Goal: Transaction & Acquisition: Purchase product/service

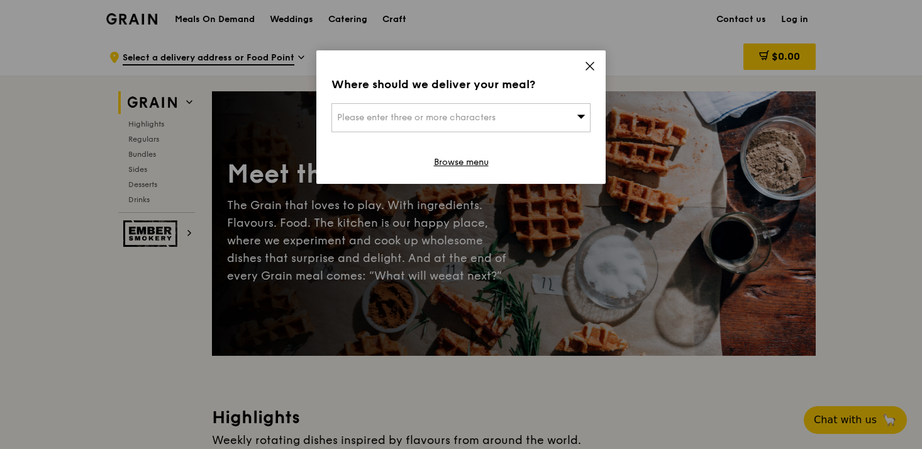
click at [532, 117] on div "Please enter three or more characters" at bounding box center [461, 117] width 259 height 29
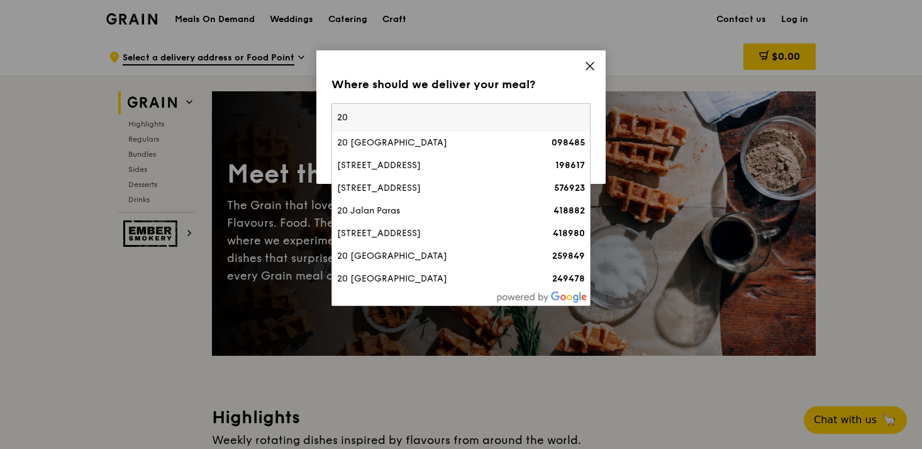
type input "2"
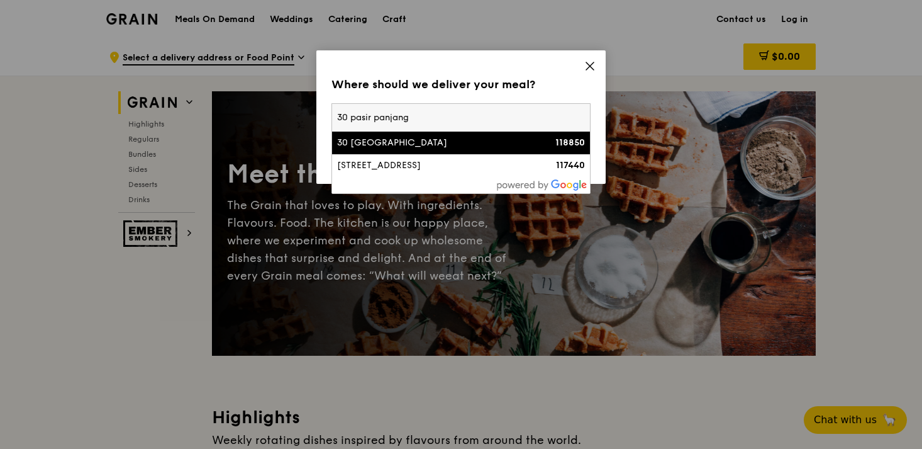
type input "30 pasir panjang"
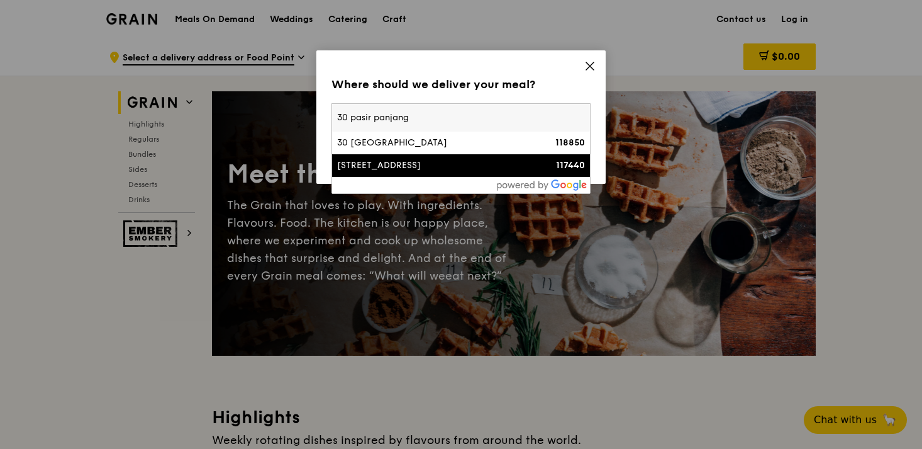
click at [457, 165] on div "[STREET_ADDRESS]" at bounding box center [430, 165] width 186 height 13
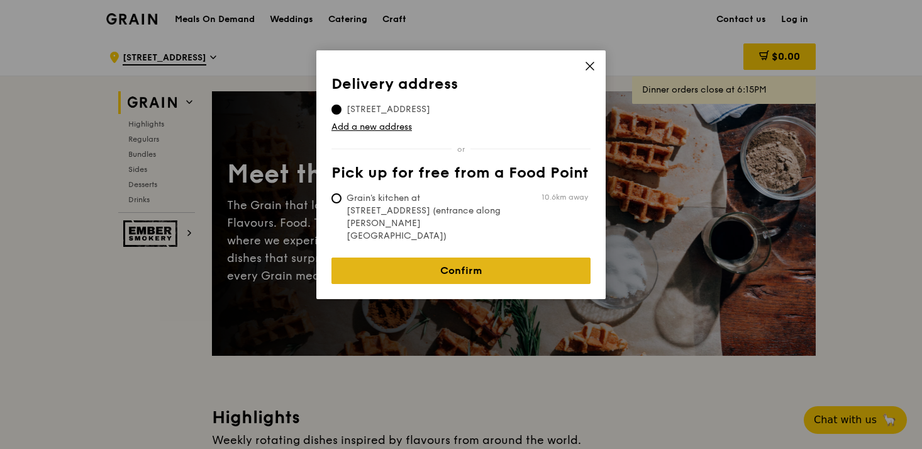
click at [454, 257] on link "Confirm" at bounding box center [461, 270] width 259 height 26
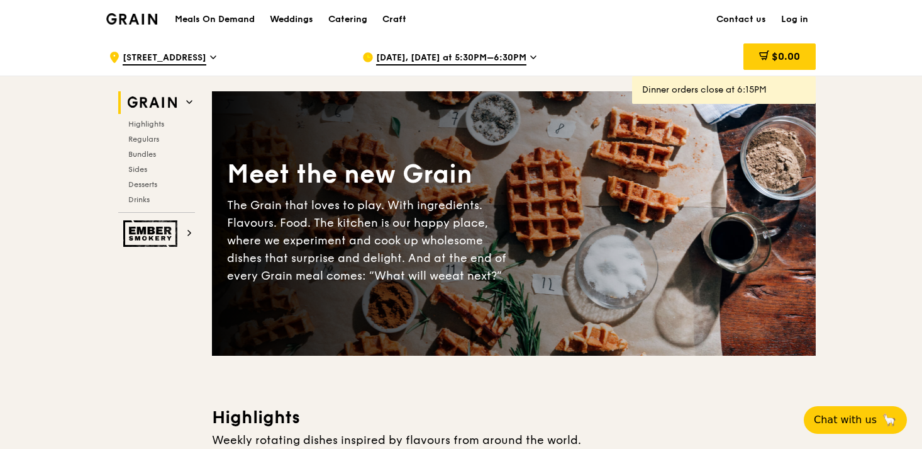
click at [473, 62] on span "[DATE], [DATE] at 5:30PM–6:30PM" at bounding box center [451, 59] width 150 height 14
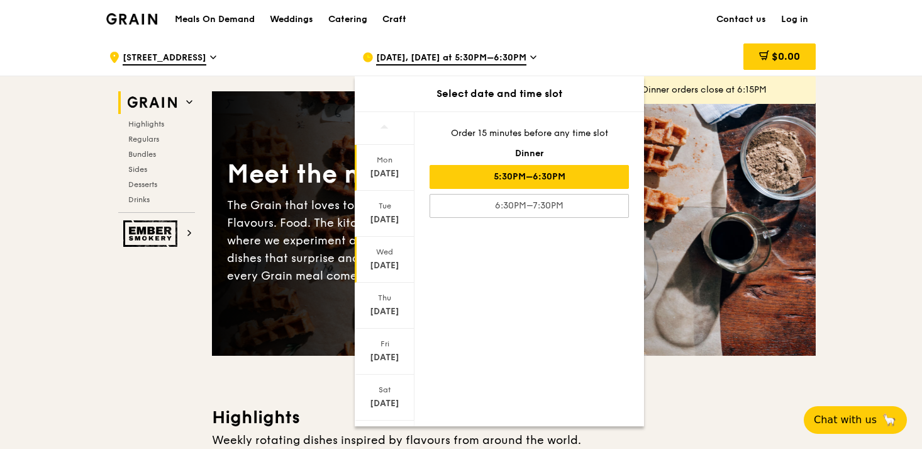
click at [375, 252] on div "Wed" at bounding box center [385, 252] width 56 height 10
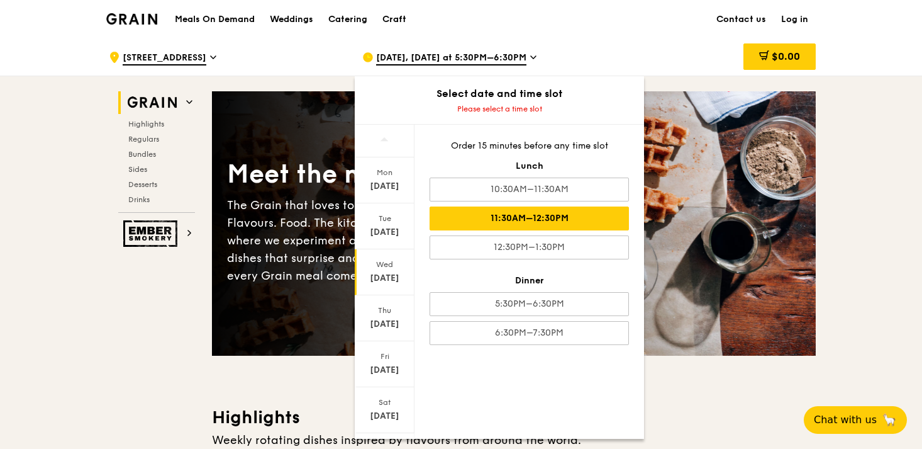
click at [497, 221] on div "11:30AM–12:30PM" at bounding box center [529, 218] width 199 height 24
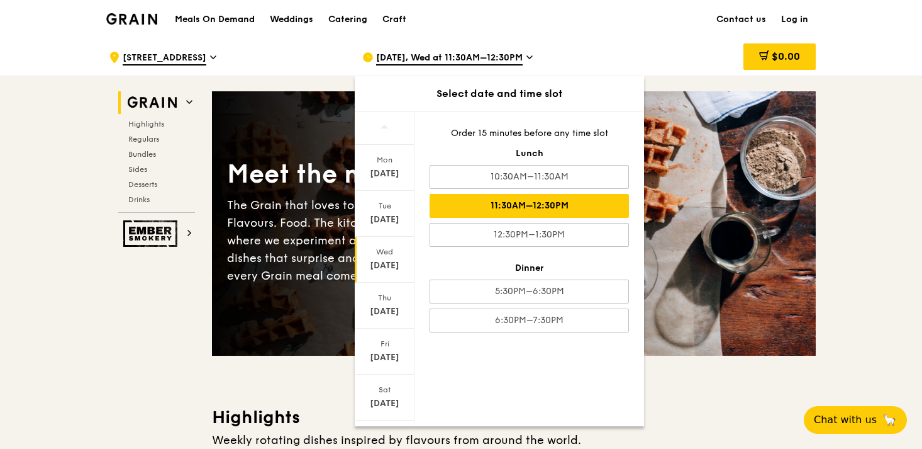
scroll to position [3, 0]
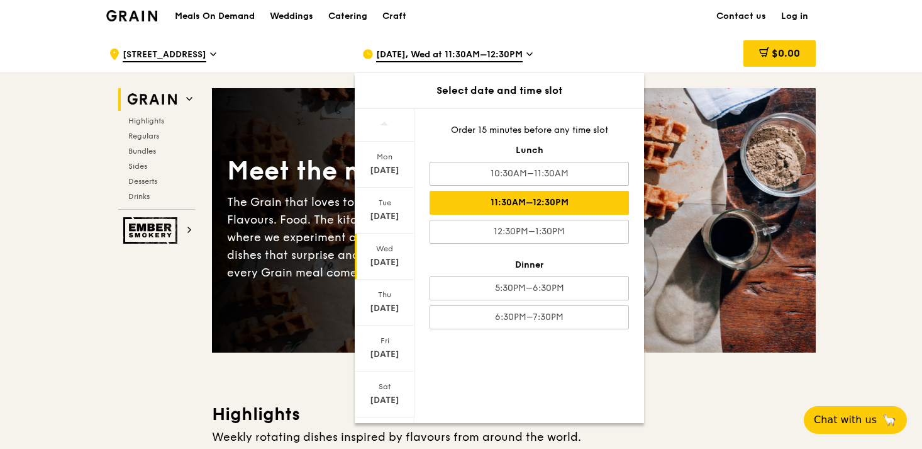
click at [683, 336] on div "Meet the new Grain The Grain that loves to play. With ingredients. Flavours. Fo…" at bounding box center [514, 220] width 604 height 264
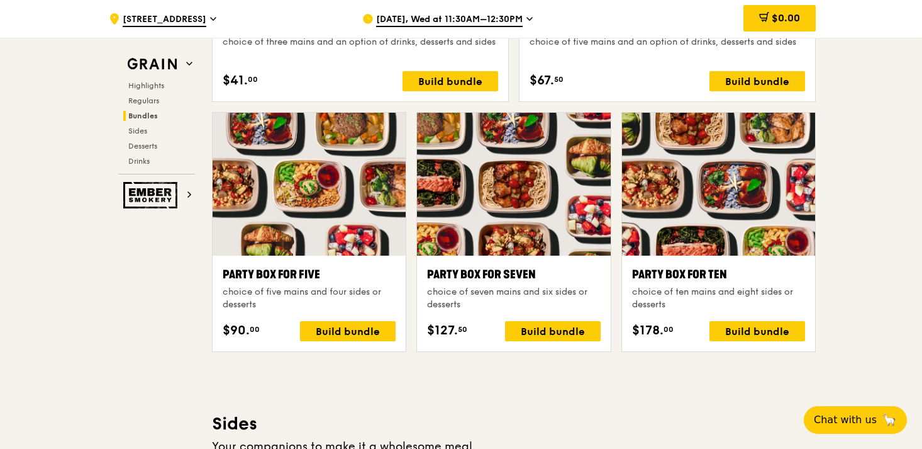
scroll to position [2456, 0]
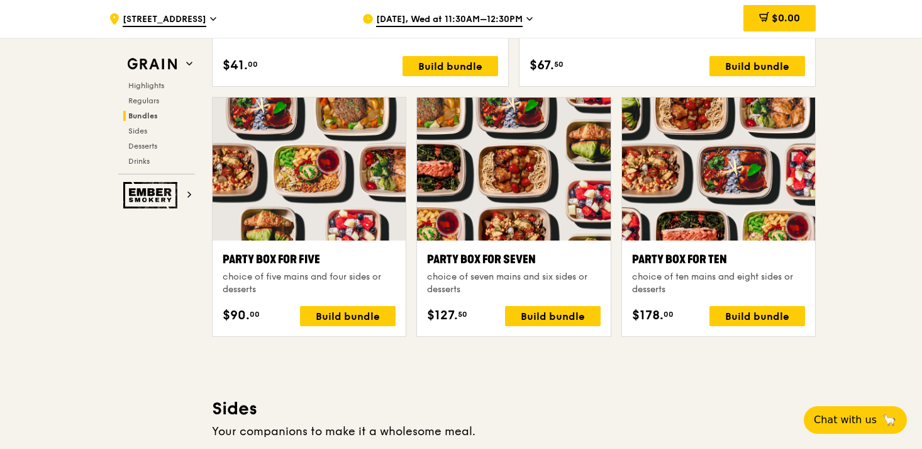
click at [842, 333] on div ".cls-1 { fill: none; stroke: #fff; stroke-linecap: round; stroke-linejoin: roun…" at bounding box center [461, 238] width 922 height 5313
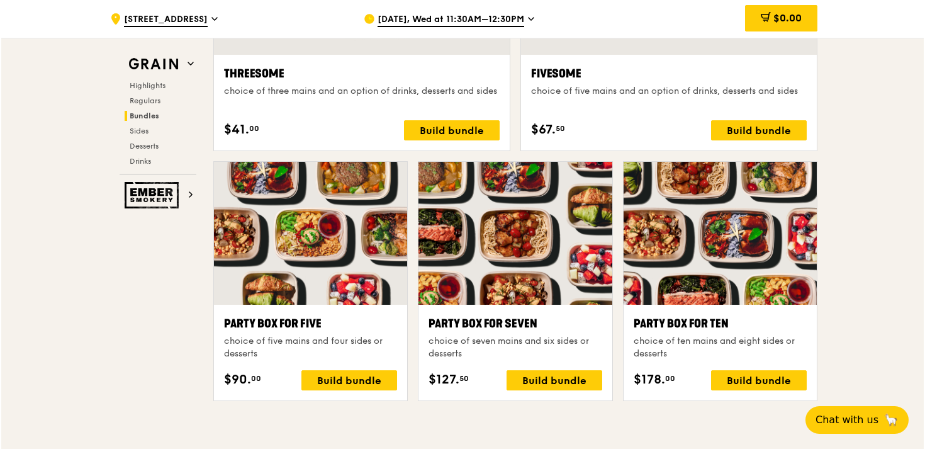
scroll to position [2420, 0]
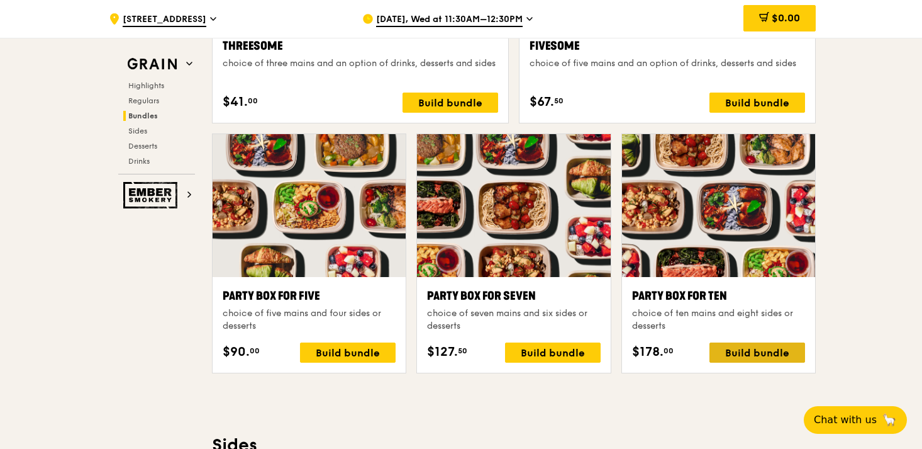
click at [753, 355] on div "Build bundle" at bounding box center [758, 352] width 96 height 20
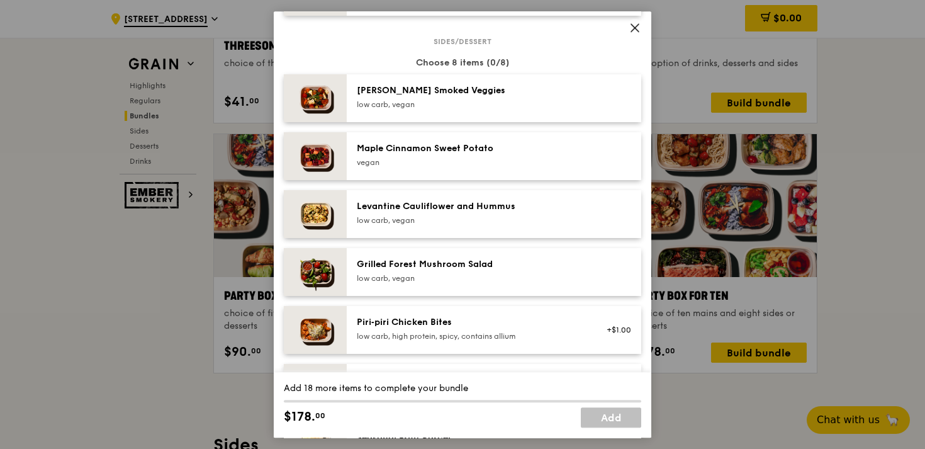
scroll to position [647, 0]
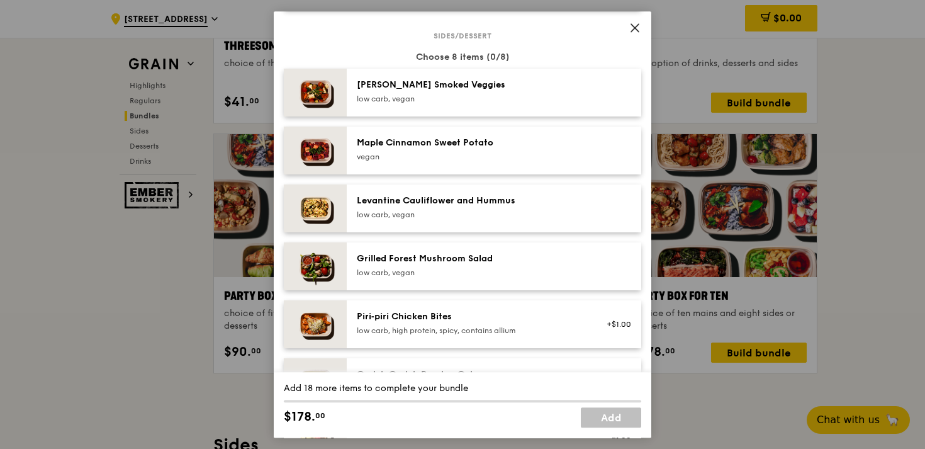
click at [635, 25] on icon at bounding box center [634, 27] width 11 height 11
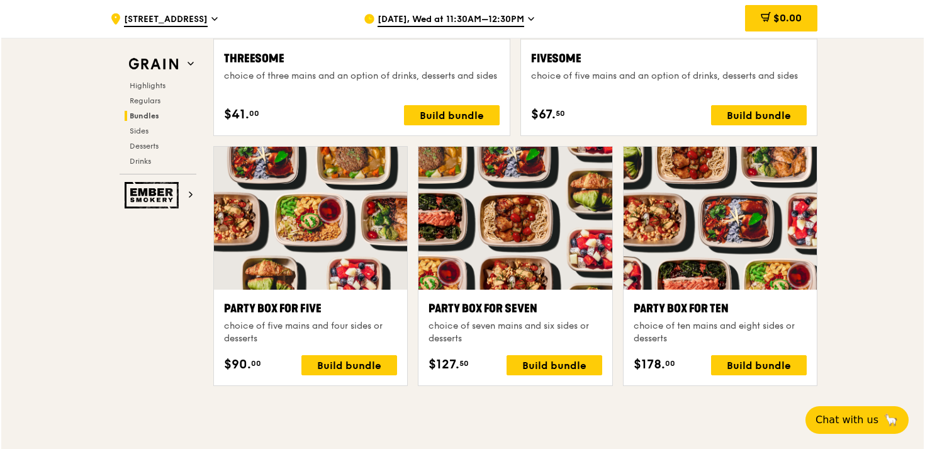
scroll to position [2408, 0]
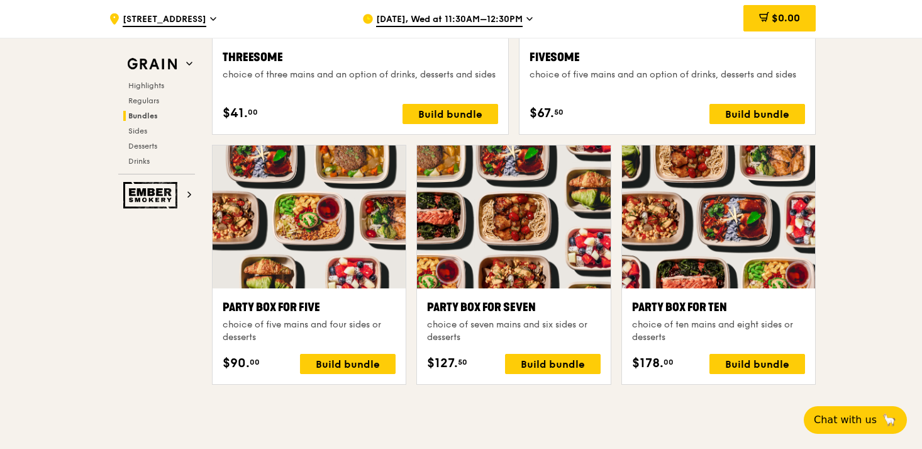
click at [834, 293] on div ".cls-1 { fill: none; stroke: #fff; stroke-linecap: round; stroke-linejoin: roun…" at bounding box center [461, 285] width 922 height 5313
click at [169, 342] on div "Grain Highlights Regulars Bundles Sides Desserts Drinks Ember Smokery Meet the …" at bounding box center [461, 304] width 710 height 5275
click at [739, 366] on div "Build bundle" at bounding box center [758, 364] width 96 height 20
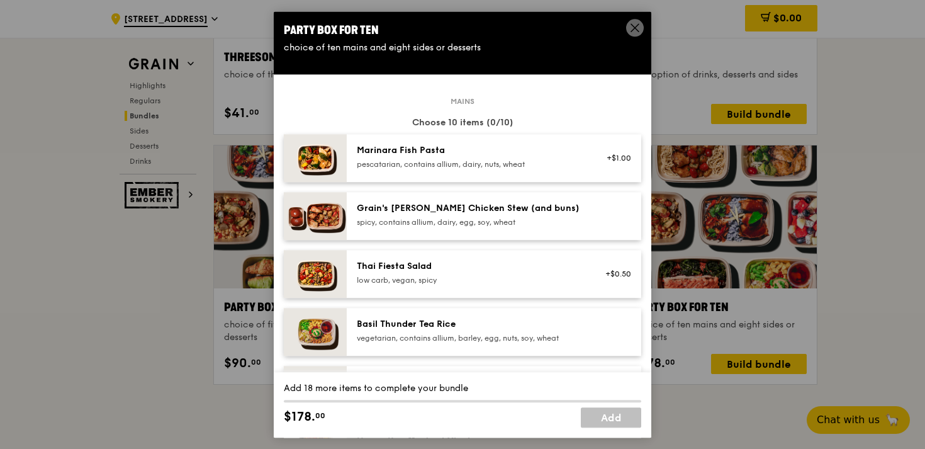
click at [439, 225] on div "spicy, contains allium, dairy, egg, soy, wheat" at bounding box center [470, 222] width 226 height 10
click at [316, 213] on img at bounding box center [315, 216] width 63 height 48
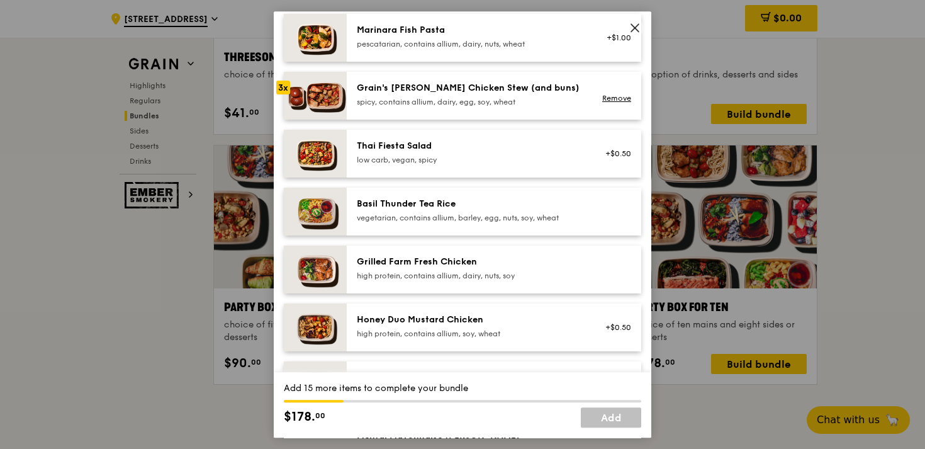
scroll to position [130, 0]
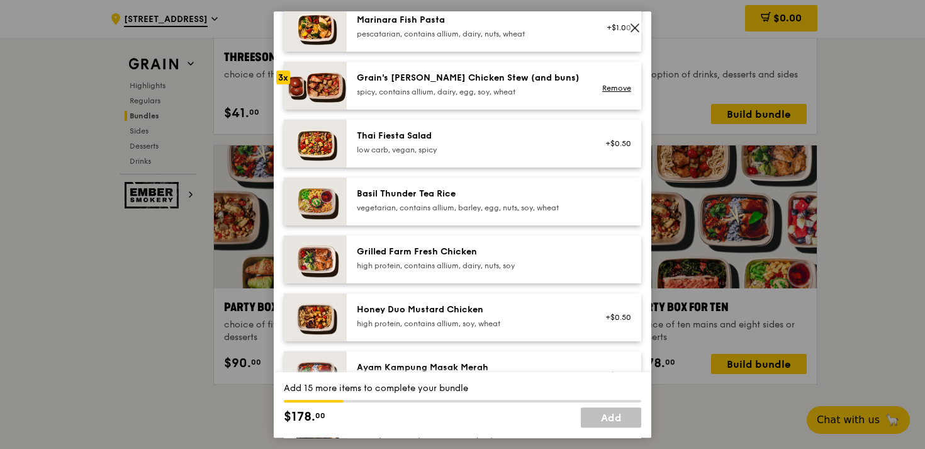
click at [448, 191] on div "Basil Thunder Tea Rice" at bounding box center [470, 193] width 226 height 13
click at [422, 271] on div "Grilled Farm Fresh Chicken high protein, contains allium, dairy, nuts, soy" at bounding box center [469, 259] width 241 height 28
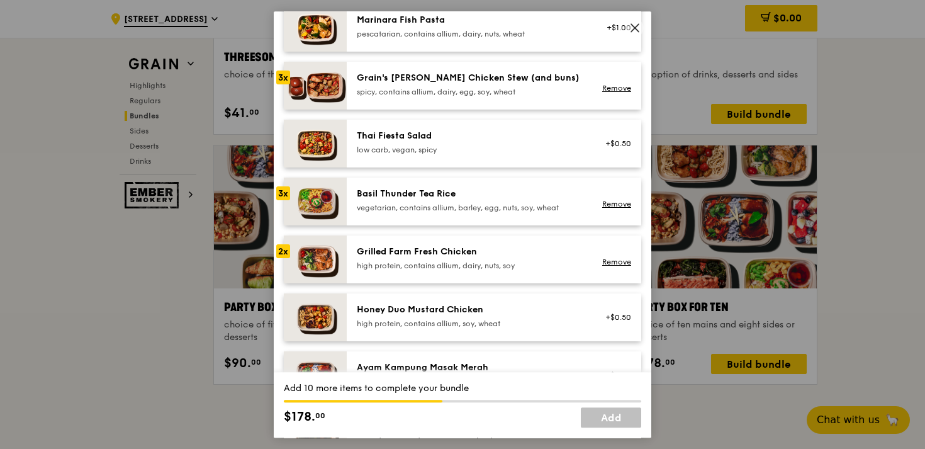
click at [422, 271] on div "Grilled Farm Fresh Chicken high protein, contains allium, dairy, nuts, soy" at bounding box center [469, 259] width 241 height 28
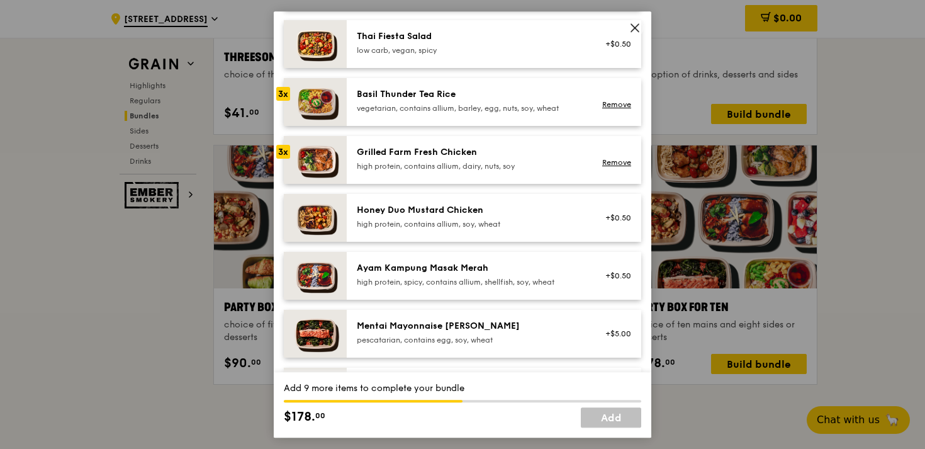
scroll to position [236, 0]
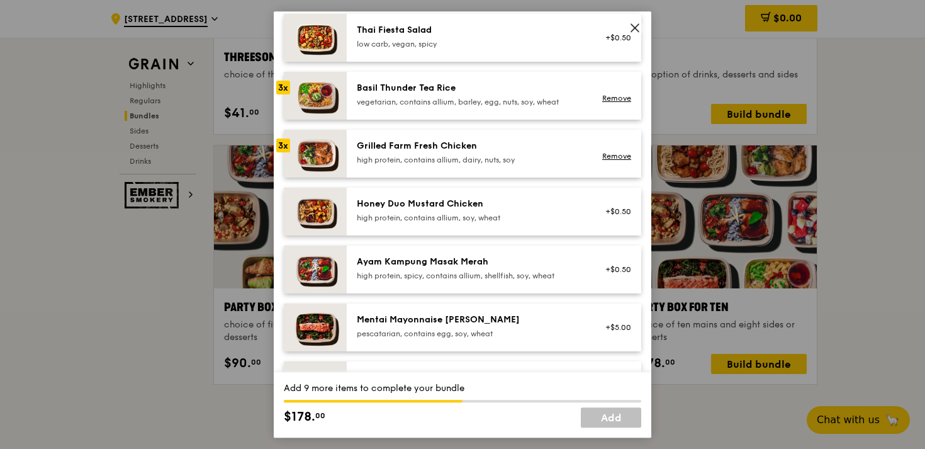
click at [431, 313] on div "Mentai Mayonnaise [PERSON_NAME]" at bounding box center [470, 319] width 226 height 13
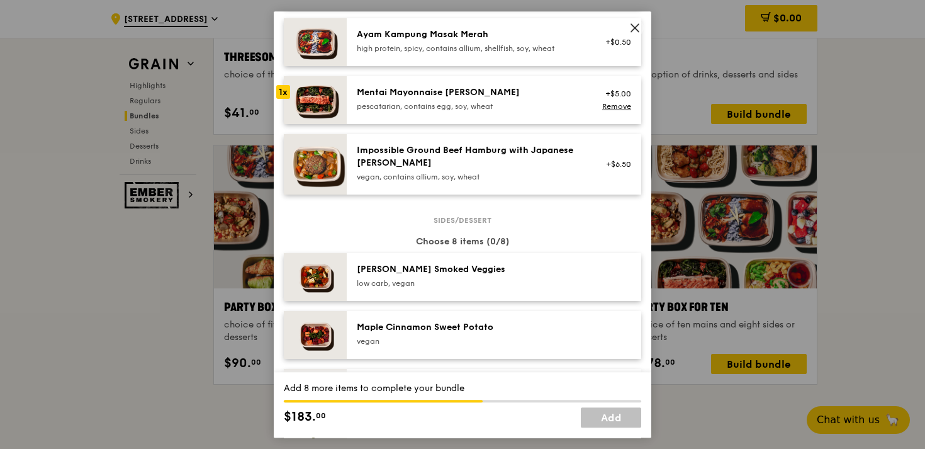
scroll to position [507, 0]
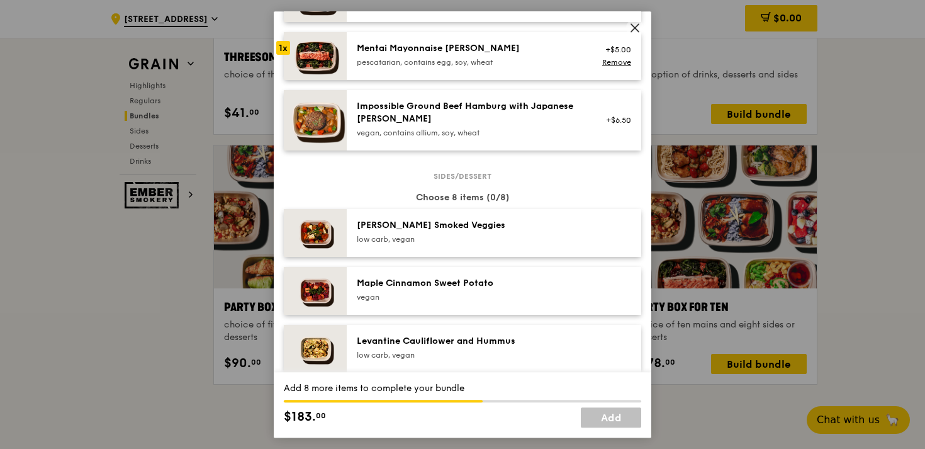
click at [448, 233] on div "[PERSON_NAME] Smoked Veggies low carb, vegan" at bounding box center [470, 231] width 226 height 25
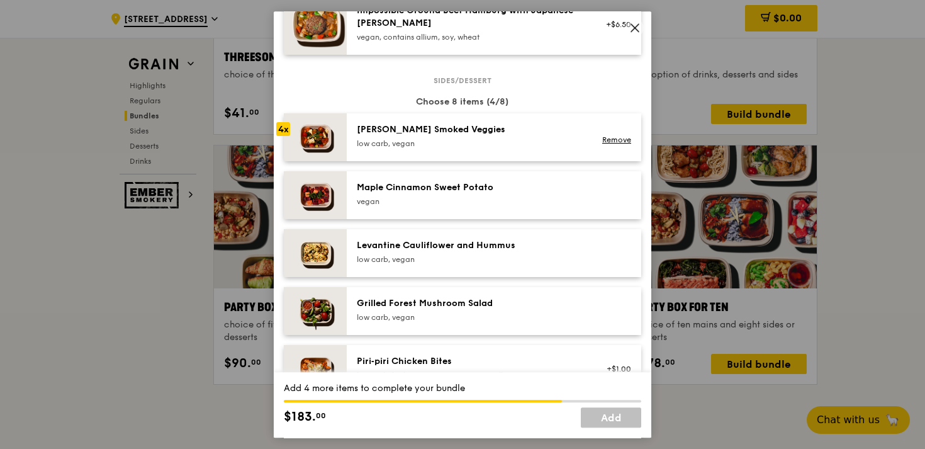
scroll to position [624, 0]
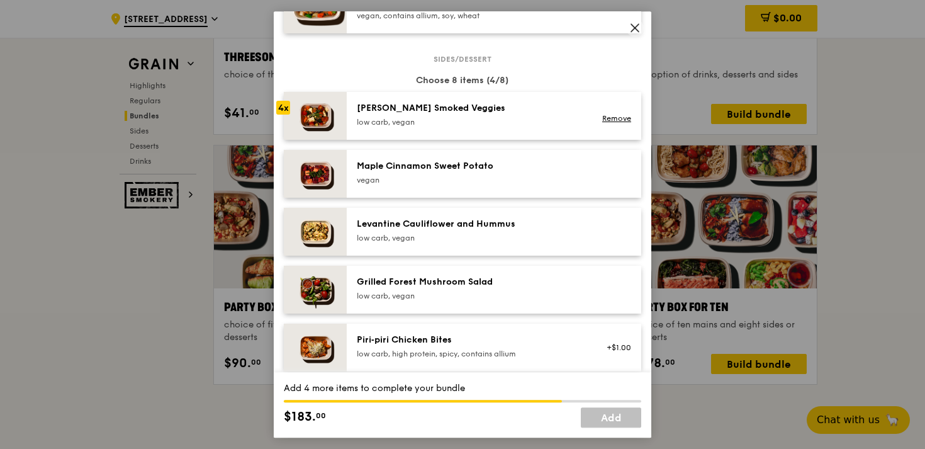
click at [426, 221] on div "Levantine Cauliflower and Hummus" at bounding box center [470, 224] width 226 height 13
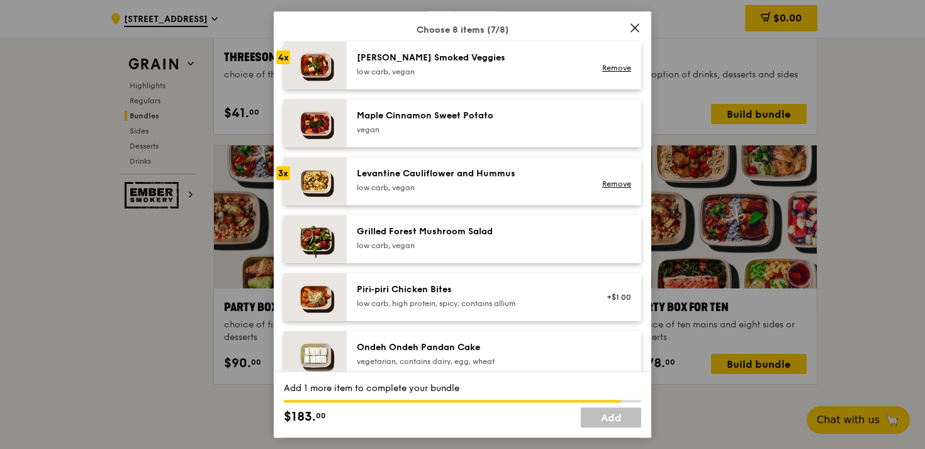
click at [425, 306] on div "low carb, high protein, spicy, contains allium" at bounding box center [470, 303] width 226 height 10
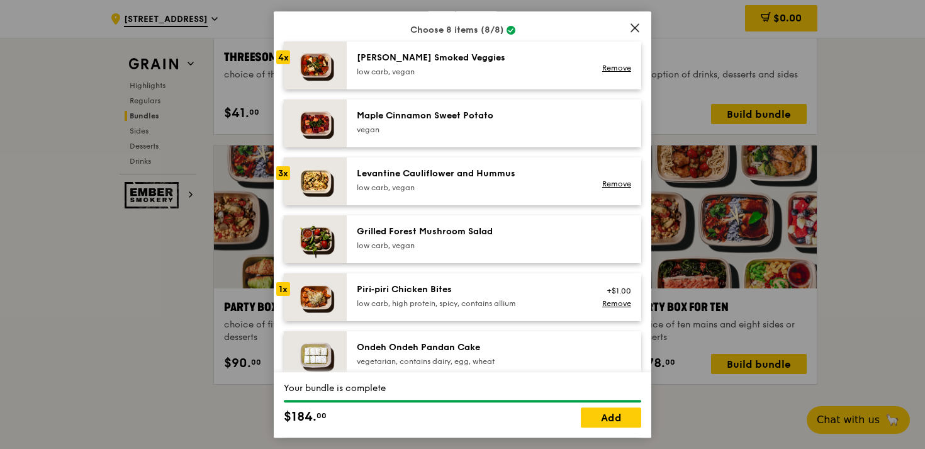
click at [425, 306] on div "low carb, high protein, spicy, contains allium" at bounding box center [470, 303] width 226 height 10
click at [613, 420] on link "Add" at bounding box center [611, 417] width 60 height 20
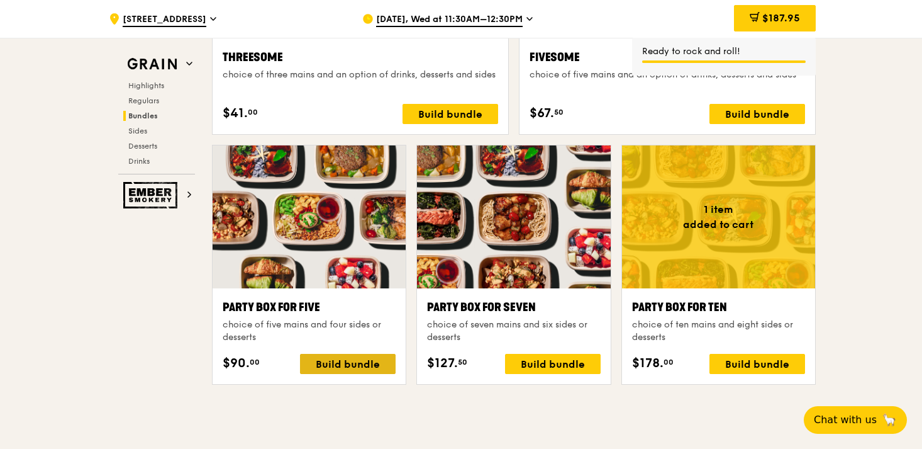
click at [334, 361] on div "Build bundle" at bounding box center [348, 364] width 96 height 20
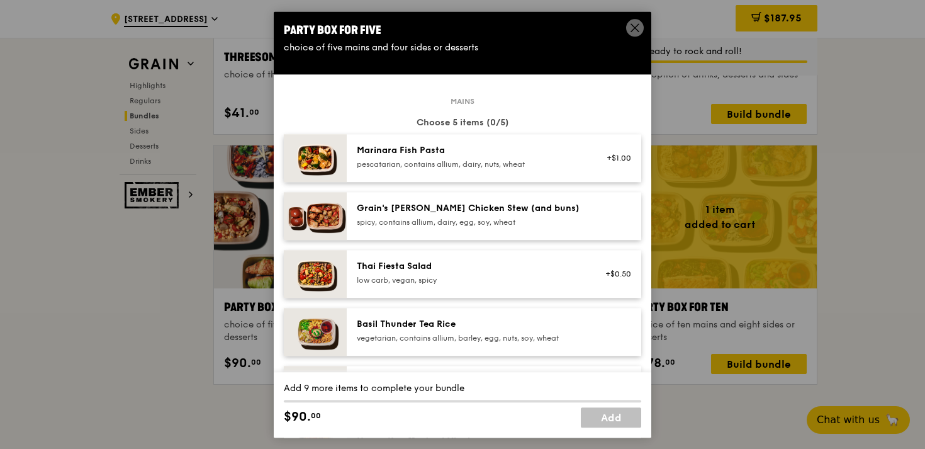
click at [412, 213] on div "Grain's [PERSON_NAME] Chicken Stew (and buns)" at bounding box center [470, 208] width 226 height 13
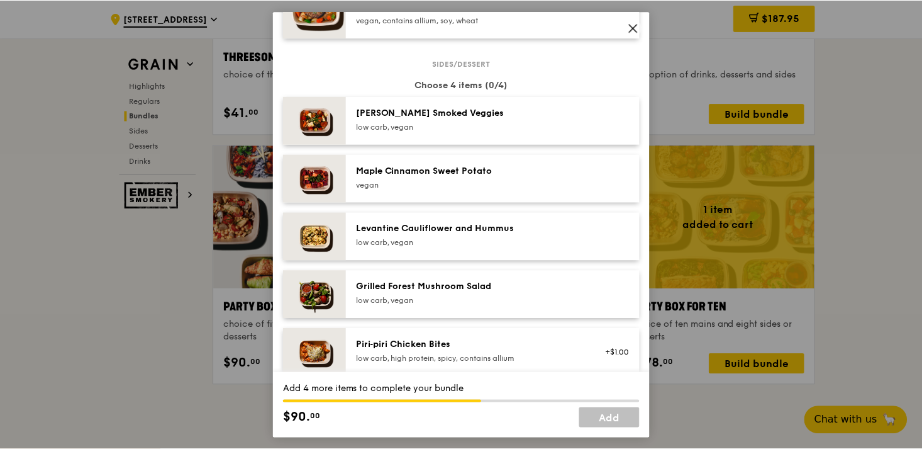
scroll to position [641, 0]
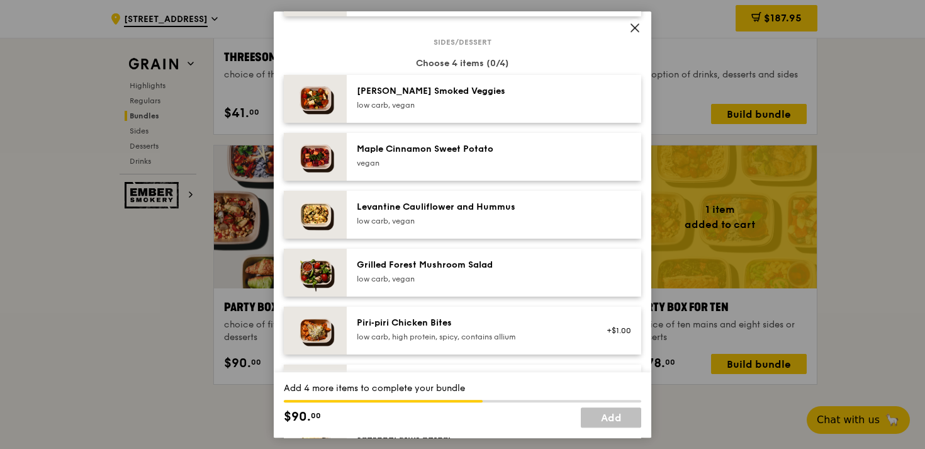
click at [445, 266] on div "Grilled Forest Mushroom Salad" at bounding box center [470, 265] width 226 height 13
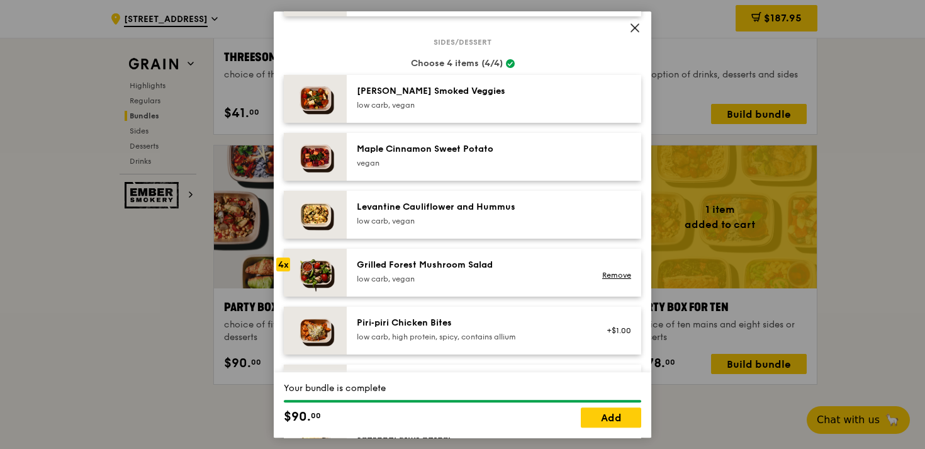
click at [445, 266] on div "Grilled Forest Mushroom Salad" at bounding box center [470, 265] width 226 height 13
click at [512, 288] on div "Grilled Forest Mushroom Salad low carb, vegan Remove" at bounding box center [494, 273] width 294 height 48
click at [612, 419] on link "Add" at bounding box center [611, 417] width 60 height 20
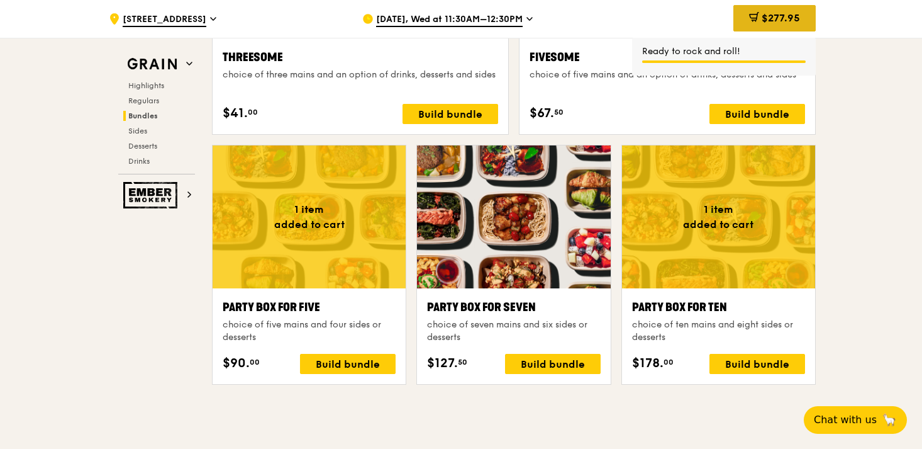
click at [766, 21] on span "$277.95" at bounding box center [781, 18] width 38 height 12
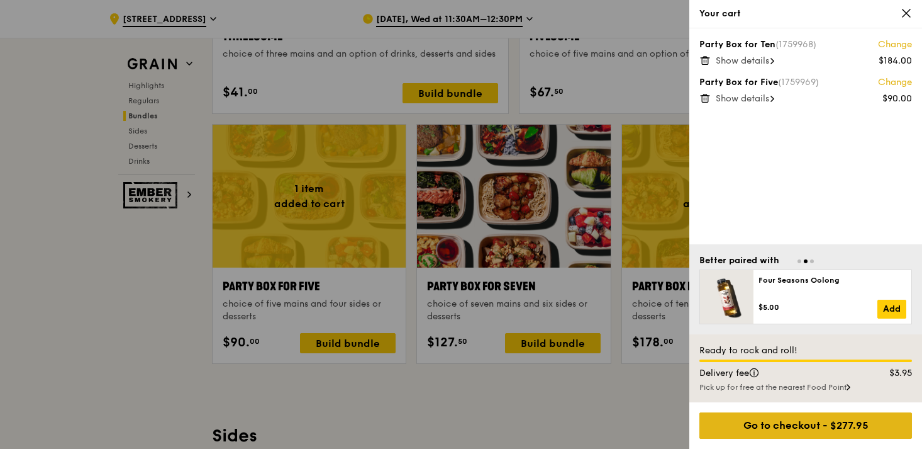
scroll to position [2429, 0]
click at [795, 425] on div "Go to checkout - $277.95" at bounding box center [806, 425] width 213 height 26
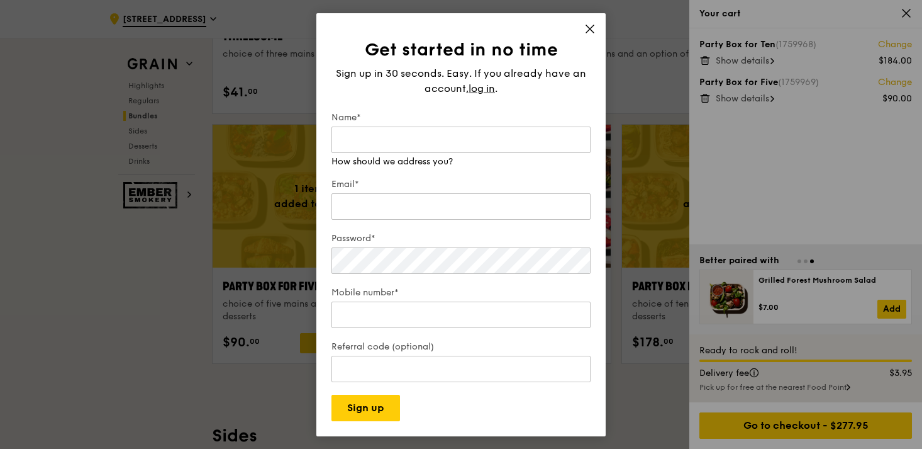
scroll to position [2429, 0]
click at [586, 26] on div "Get started in no time Sign up in 30 seconds. Easy. If you already have an acco…" at bounding box center [460, 224] width 289 height 423
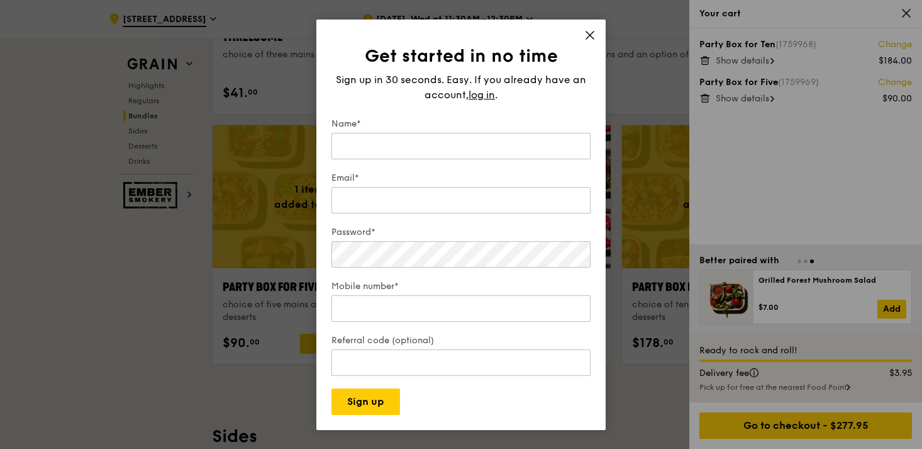
click at [588, 35] on icon at bounding box center [589, 35] width 11 height 11
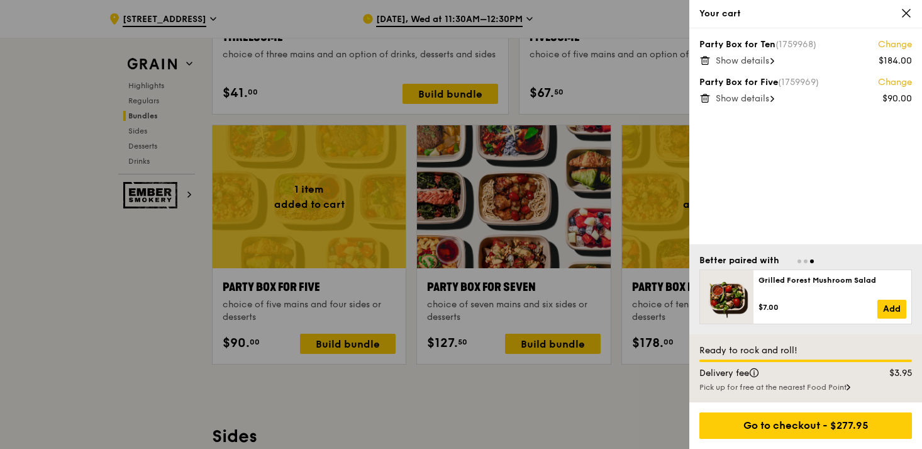
click at [768, 154] on div "Party Box for Ten (1759968) Change $184.00 Show details Party Box for Five (175…" at bounding box center [806, 136] width 233 height 216
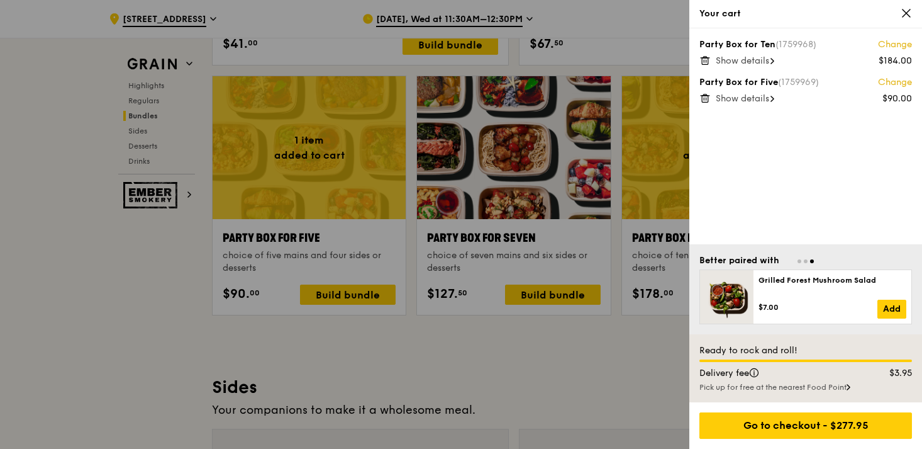
scroll to position [2488, 0]
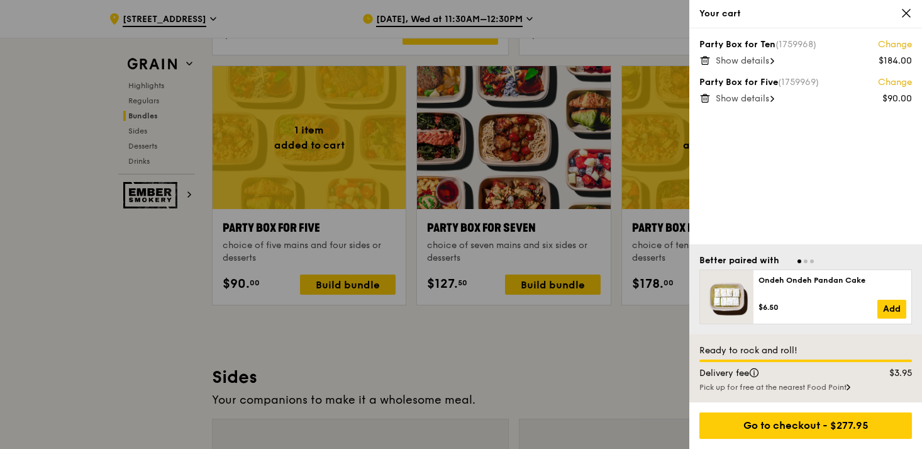
click at [765, 388] on div "Pick up for free at the nearest Food Point" at bounding box center [806, 387] width 213 height 10
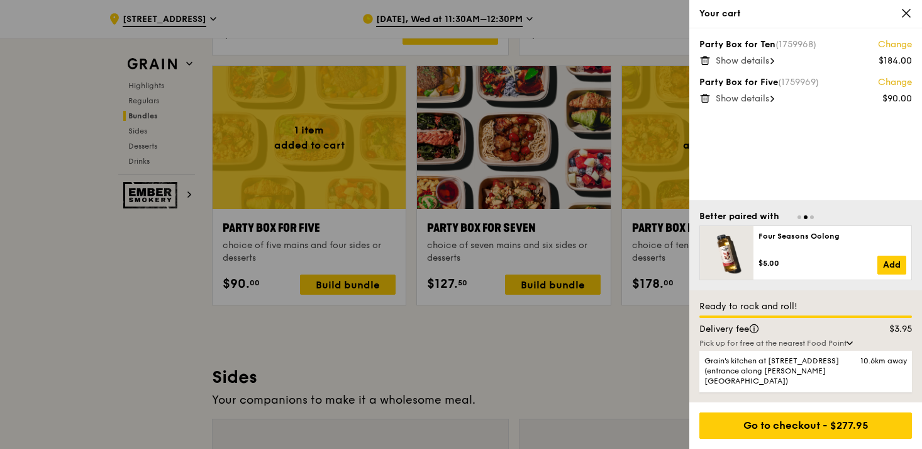
click at [827, 348] on div "Pick up for free at the nearest Food Point" at bounding box center [806, 343] width 213 height 10
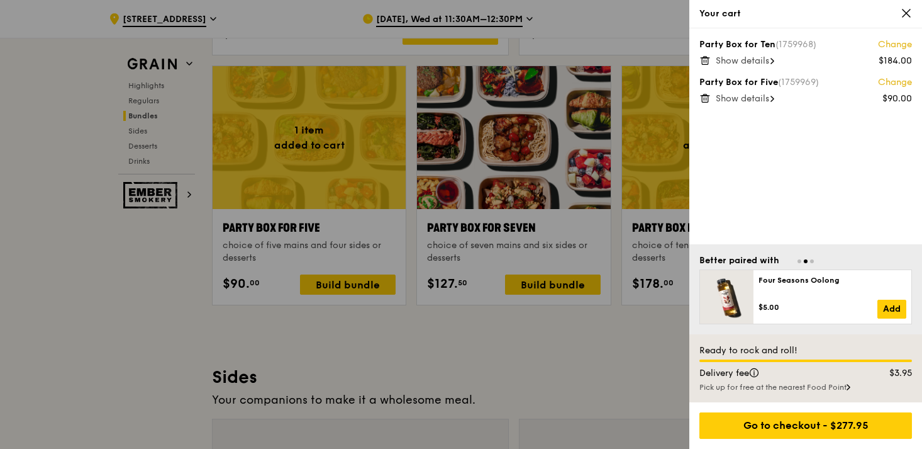
click at [813, 388] on div "Pick up for free at the nearest Food Point" at bounding box center [806, 387] width 213 height 10
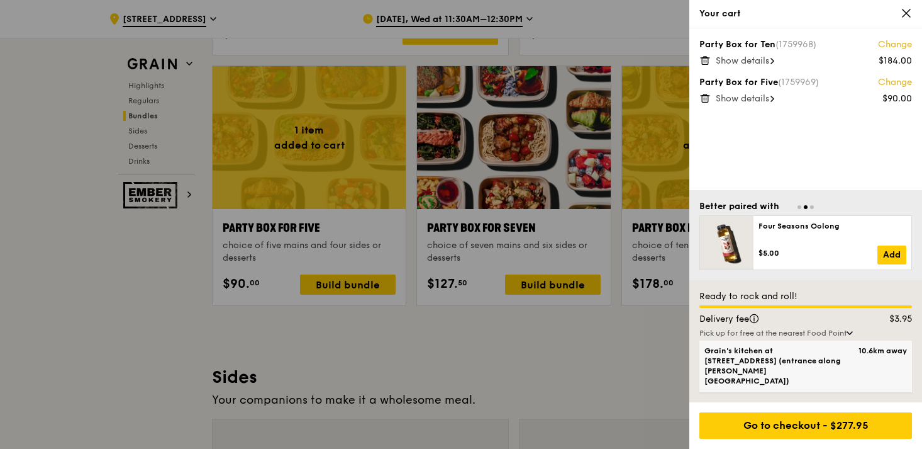
click at [824, 372] on span "Grain's kitchen at [STREET_ADDRESS] (entrance along [PERSON_NAME][GEOGRAPHIC_DA…" at bounding box center [781, 365] width 152 height 40
click at [0, 0] on input "Grain's kitchen at [STREET_ADDRESS] (entrance along [PERSON_NAME][GEOGRAPHIC_DA…" at bounding box center [0, 0] width 0 height 0
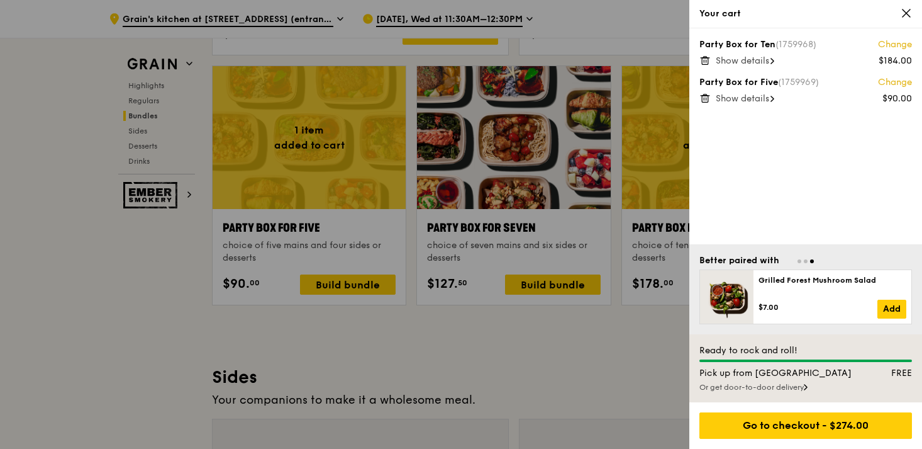
click at [793, 384] on div "Or get door-to-door delivery" at bounding box center [806, 387] width 213 height 10
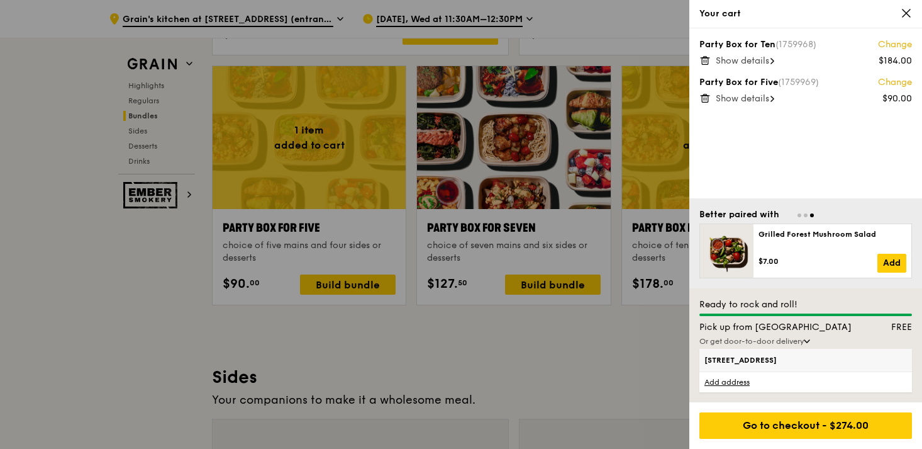
click at [797, 360] on span "[STREET_ADDRESS]" at bounding box center [781, 360] width 152 height 10
click at [0, 0] on input "[STREET_ADDRESS]" at bounding box center [0, 0] width 0 height 0
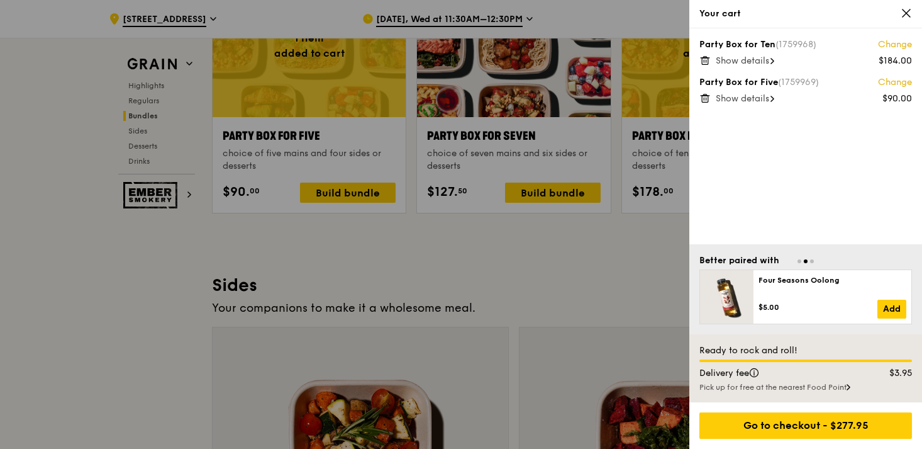
scroll to position [2577, 0]
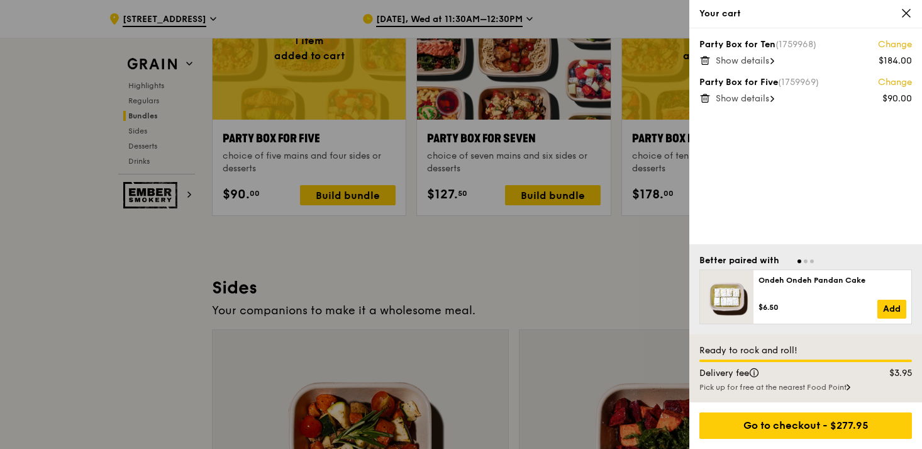
click at [904, 9] on icon at bounding box center [906, 13] width 11 height 11
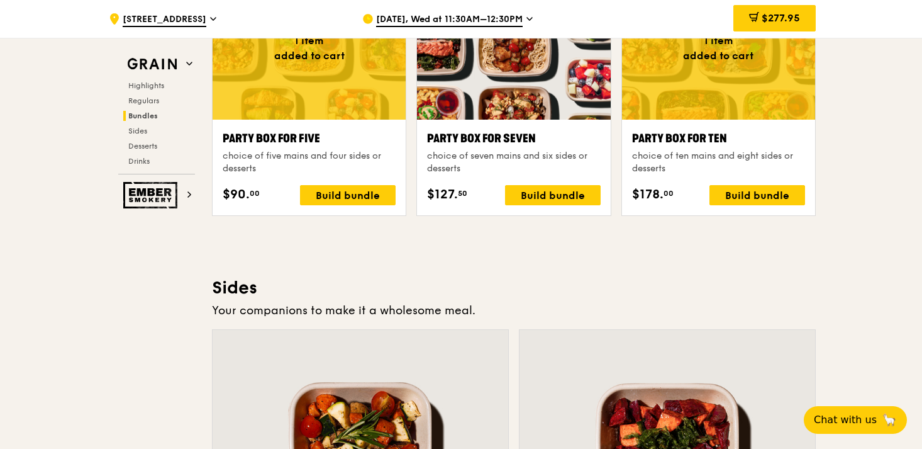
click at [493, 16] on span "[DATE], Wed at 11:30AM–12:30PM" at bounding box center [449, 20] width 147 height 14
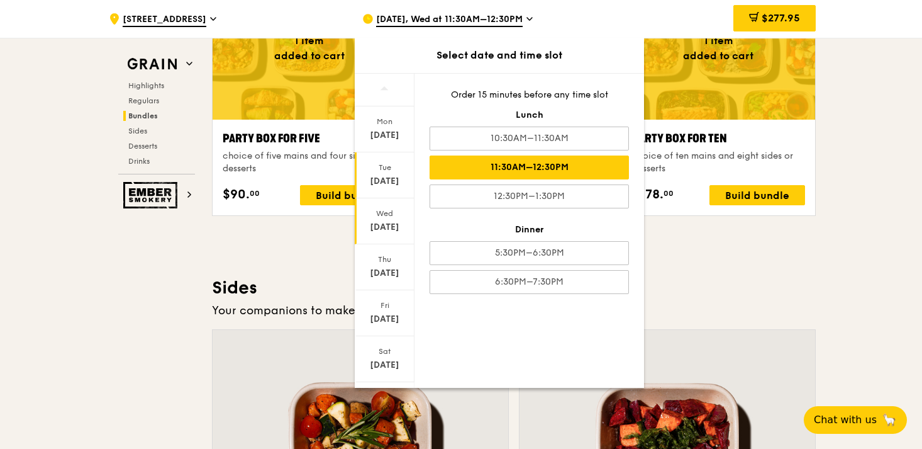
click at [393, 182] on div "[DATE]" at bounding box center [385, 181] width 56 height 13
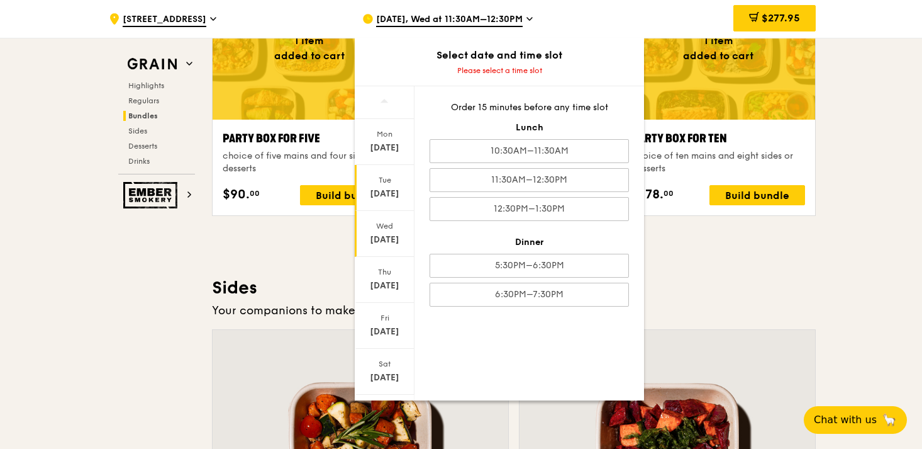
click at [382, 229] on div "Wed" at bounding box center [385, 226] width 56 height 10
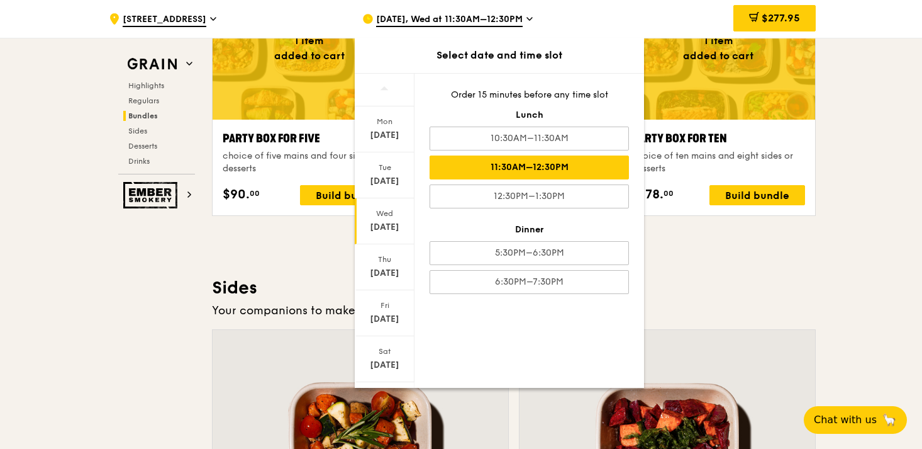
click at [279, 278] on h3 "Sides" at bounding box center [514, 287] width 604 height 23
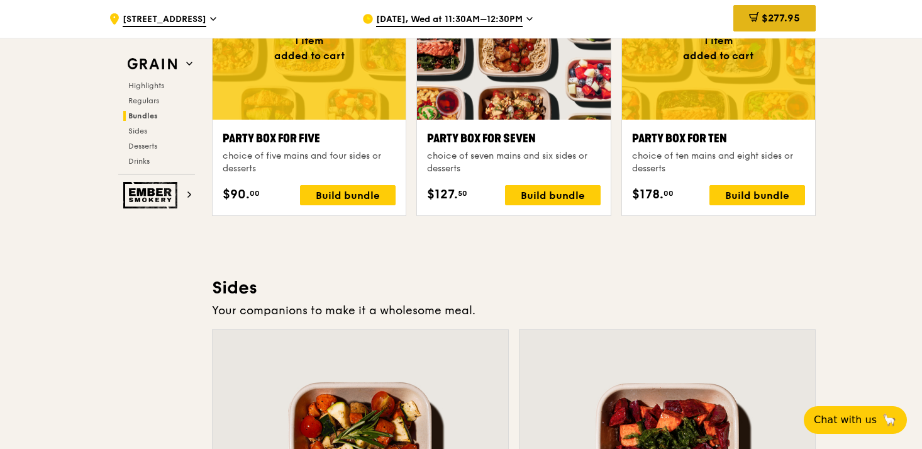
click at [783, 27] on div "$277.95" at bounding box center [775, 18] width 82 height 26
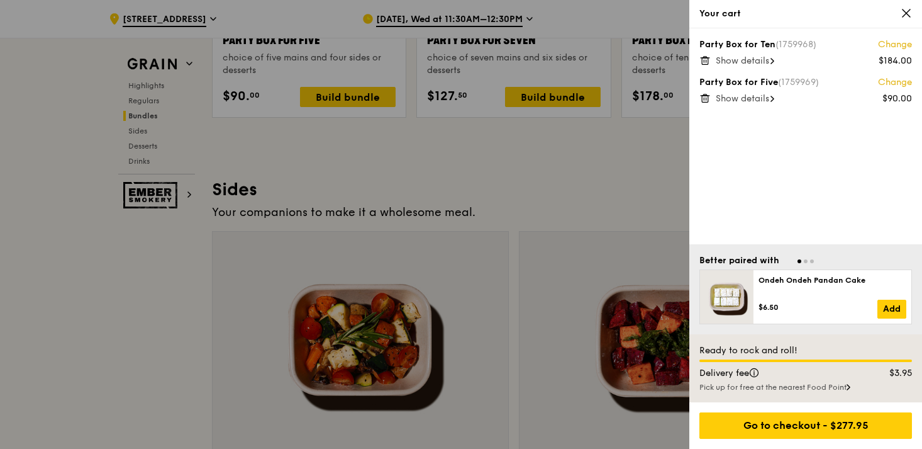
scroll to position [2676, 0]
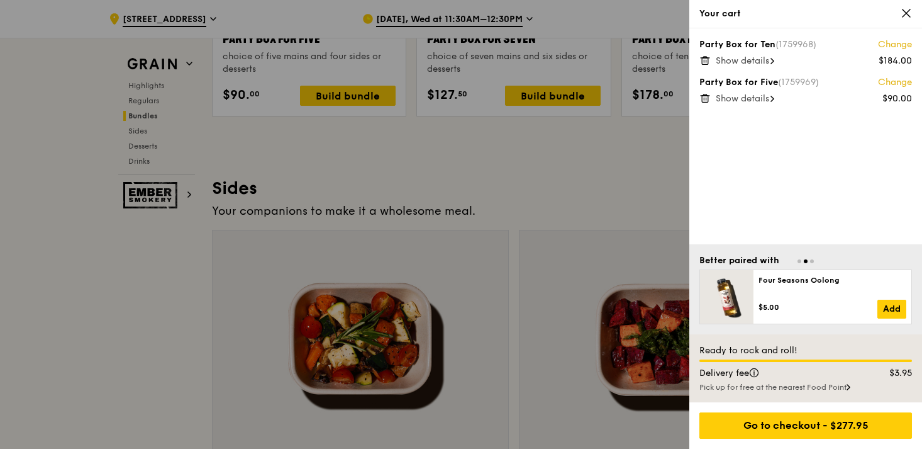
click at [621, 222] on div at bounding box center [461, 224] width 922 height 449
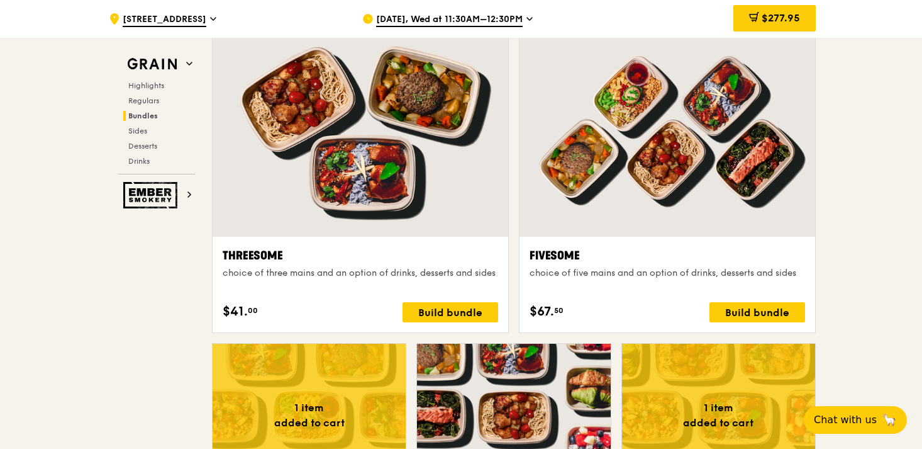
scroll to position [2115, 0]
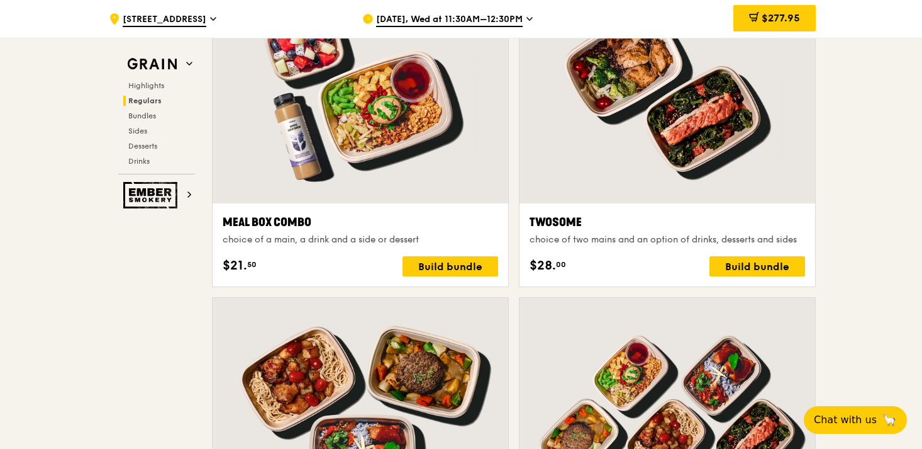
scroll to position [1466, 0]
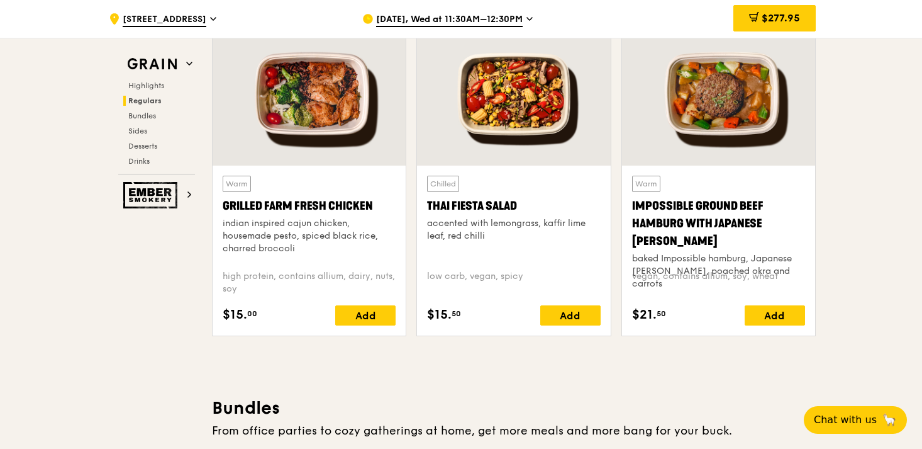
click at [294, 130] on div at bounding box center [309, 94] width 193 height 143
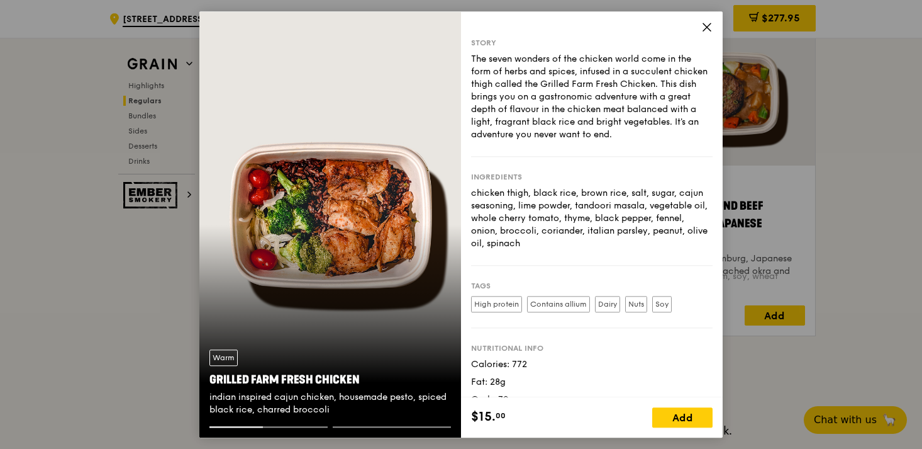
click at [571, 95] on div "The seven wonders of the chicken world come in the form of herbs and spices, in…" at bounding box center [592, 97] width 242 height 88
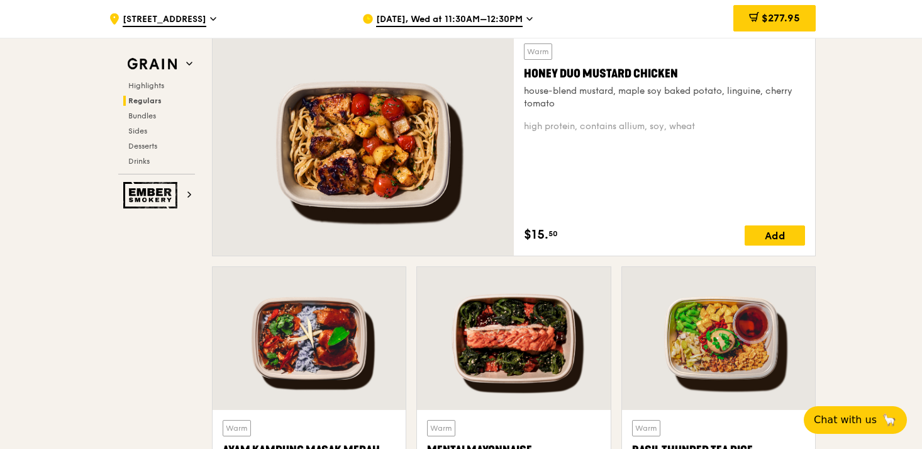
scroll to position [895, 0]
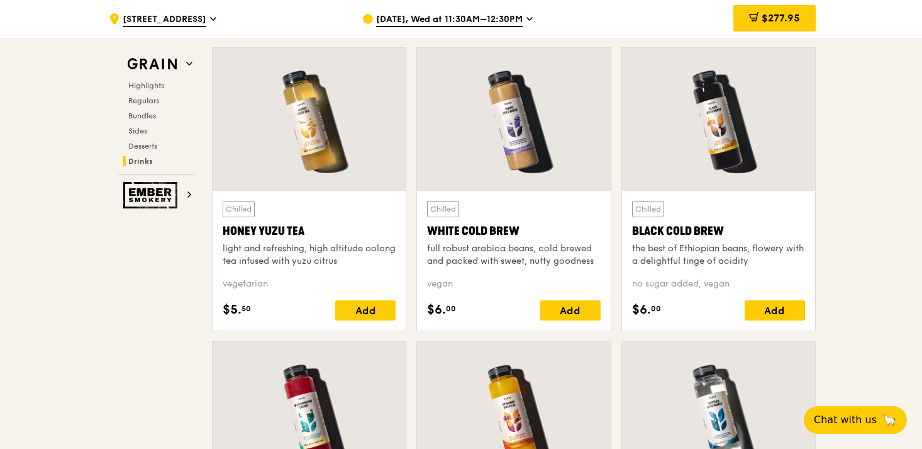
scroll to position [4702, 0]
